Goal: Task Accomplishment & Management: Complete application form

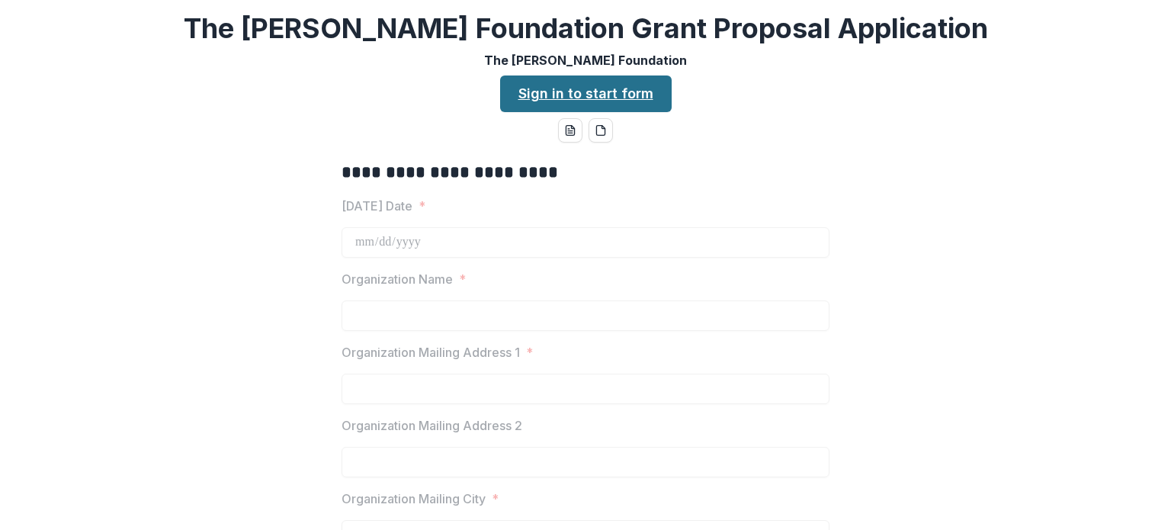
click at [597, 86] on link "Sign in to start form" at bounding box center [585, 93] width 171 height 37
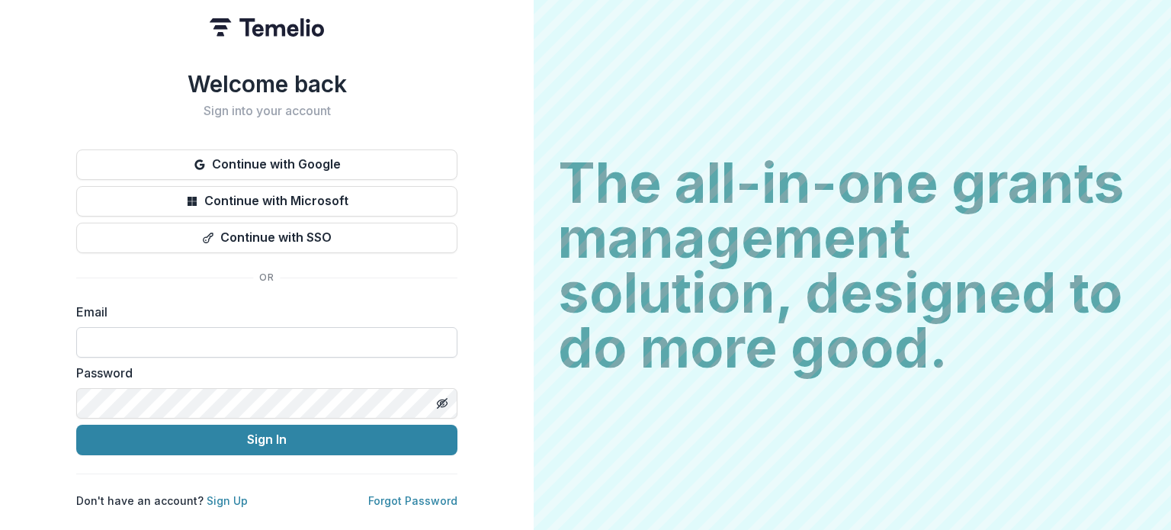
click at [238, 336] on input at bounding box center [266, 342] width 381 height 30
type input "**********"
click at [76, 425] on button "Sign In" at bounding box center [266, 440] width 381 height 30
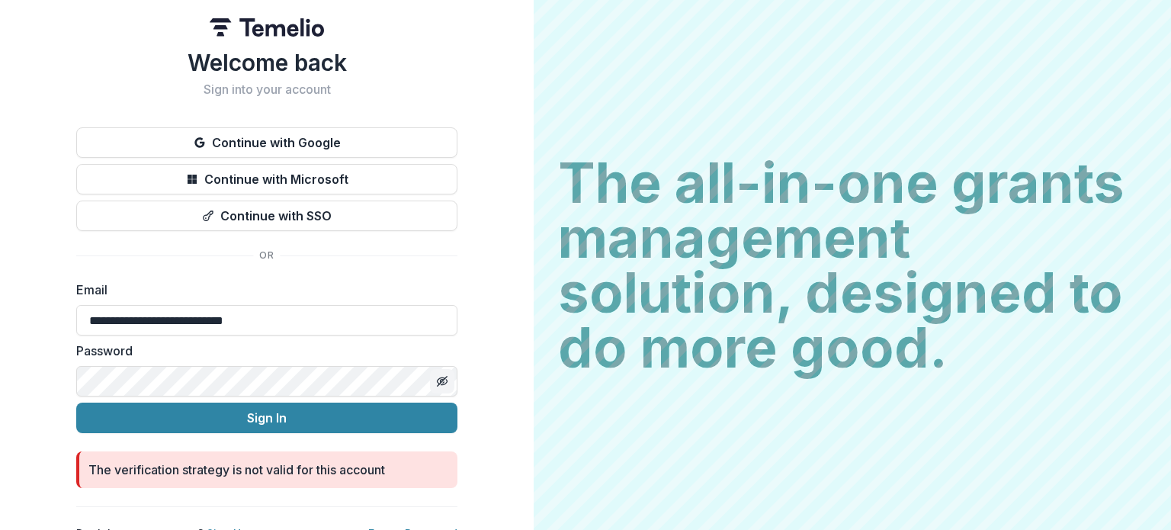
click at [447, 380] on button "Toggle password visibility" at bounding box center [442, 381] width 24 height 24
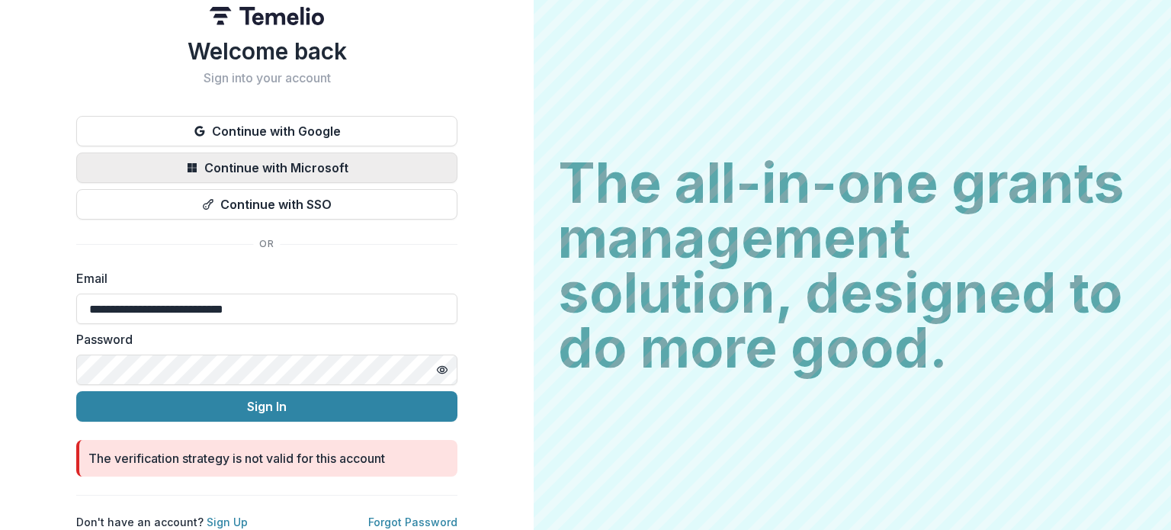
click at [326, 152] on button "Continue with Microsoft" at bounding box center [266, 167] width 381 height 30
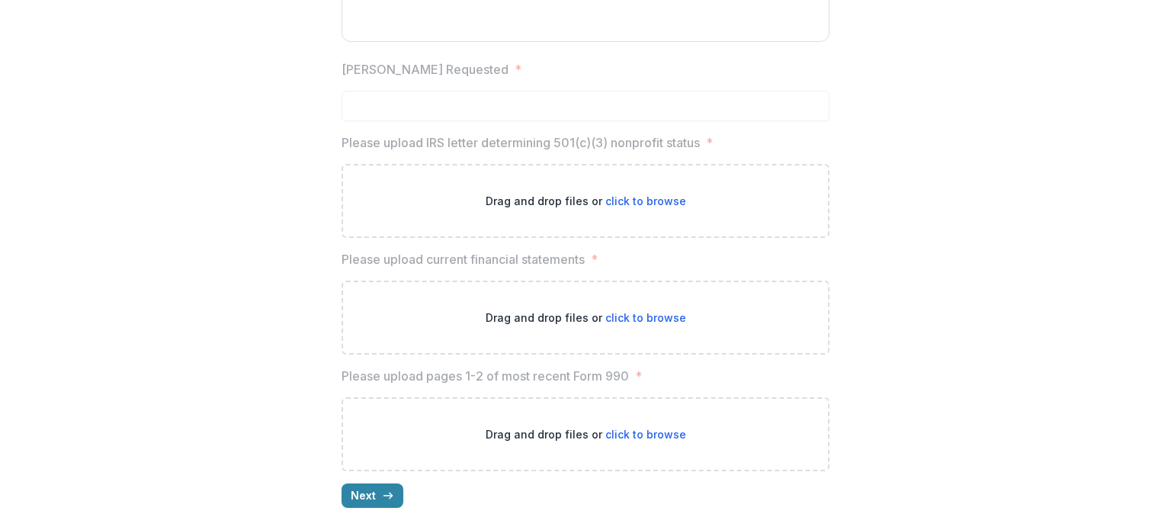
scroll to position [1912, 0]
